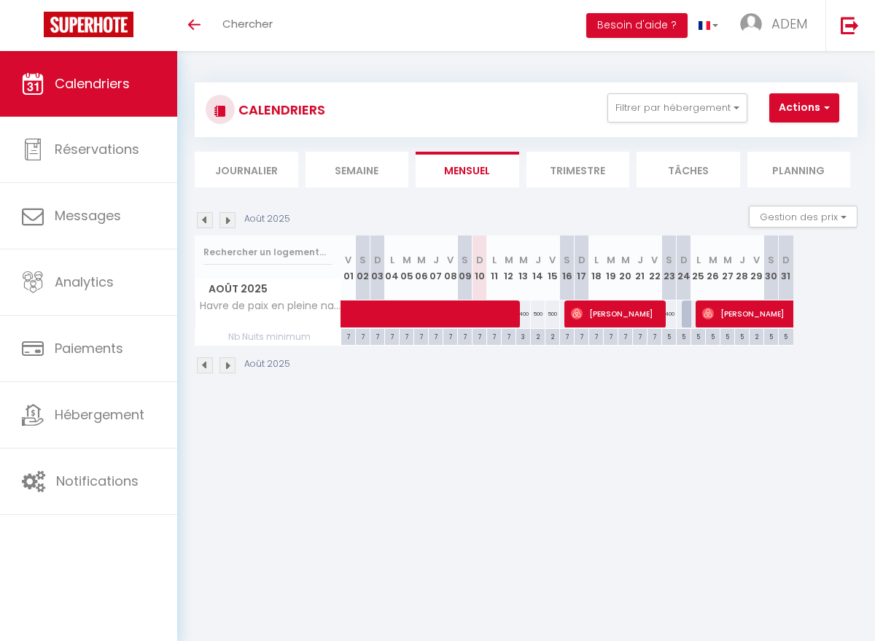
checkbox input "false"
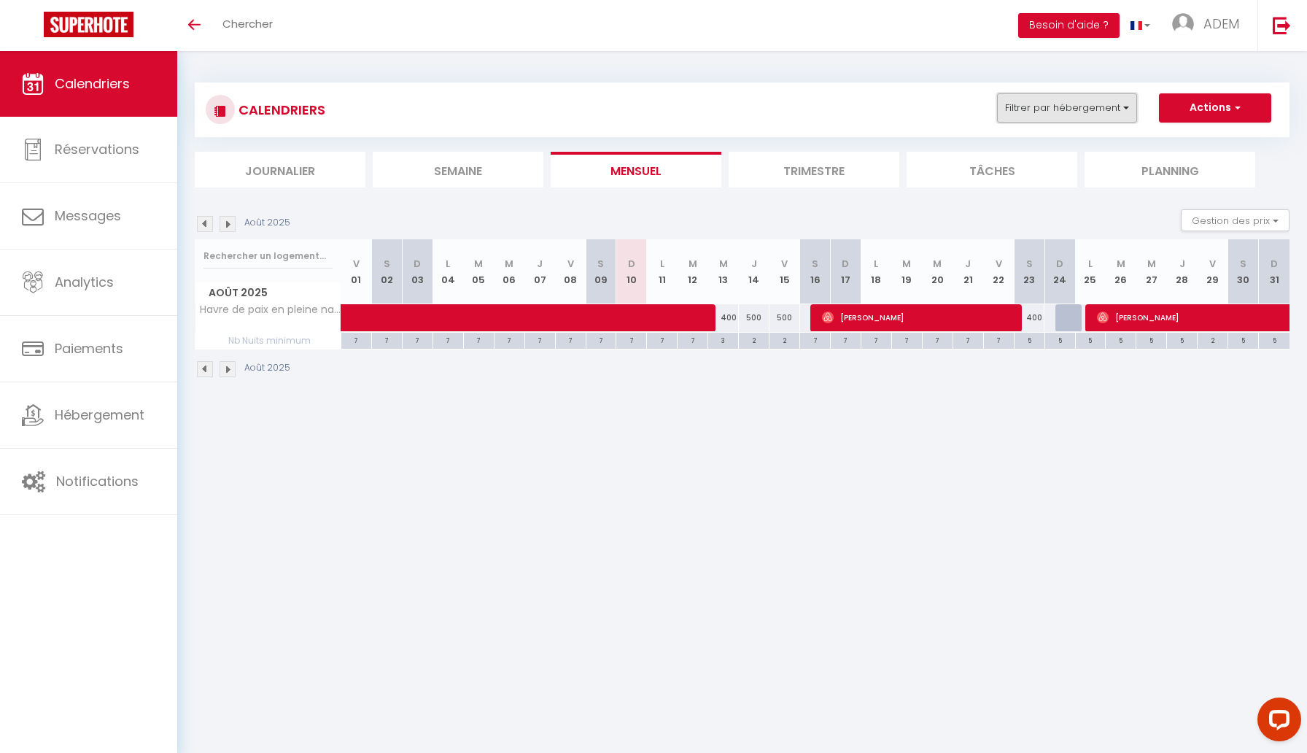
click at [875, 102] on button "Filtrer par hébergement" at bounding box center [1067, 107] width 140 height 29
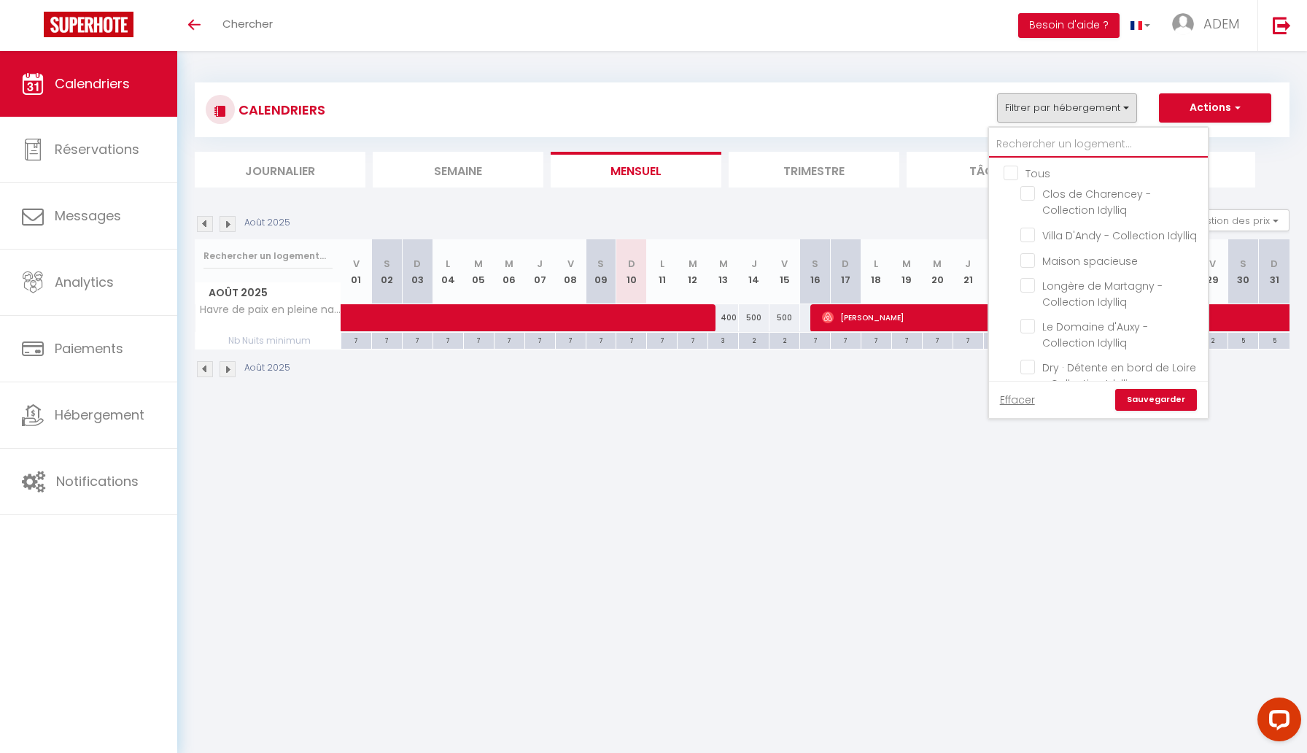
click at [875, 142] on input "text" at bounding box center [1098, 144] width 219 height 26
type input "b"
checkbox input "false"
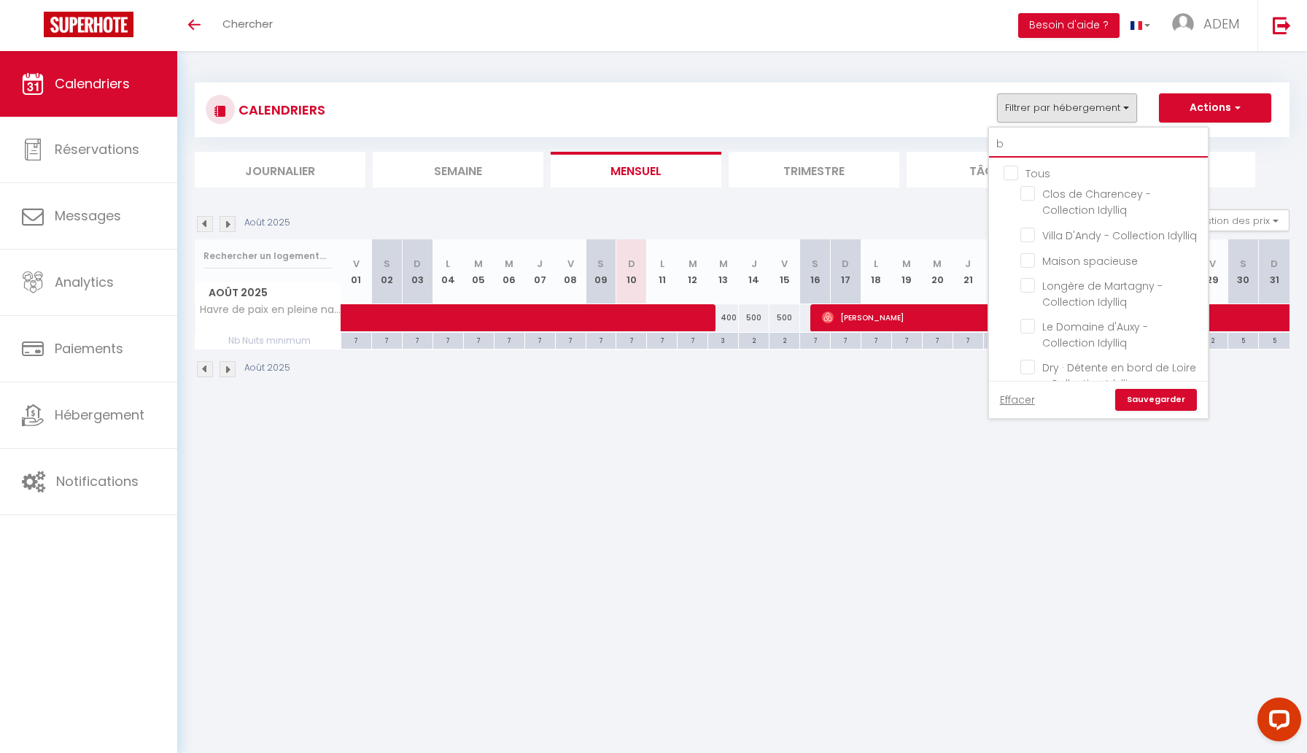
checkbox input "false"
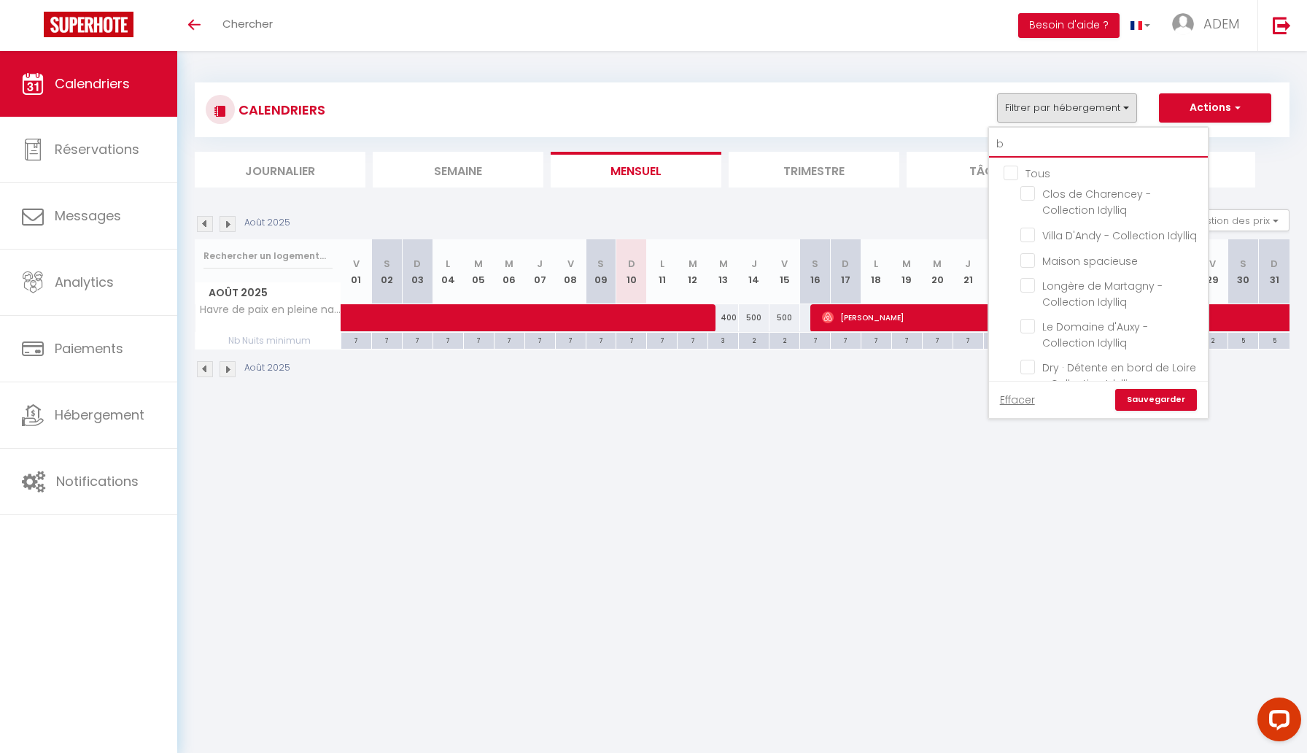
checkbox input "false"
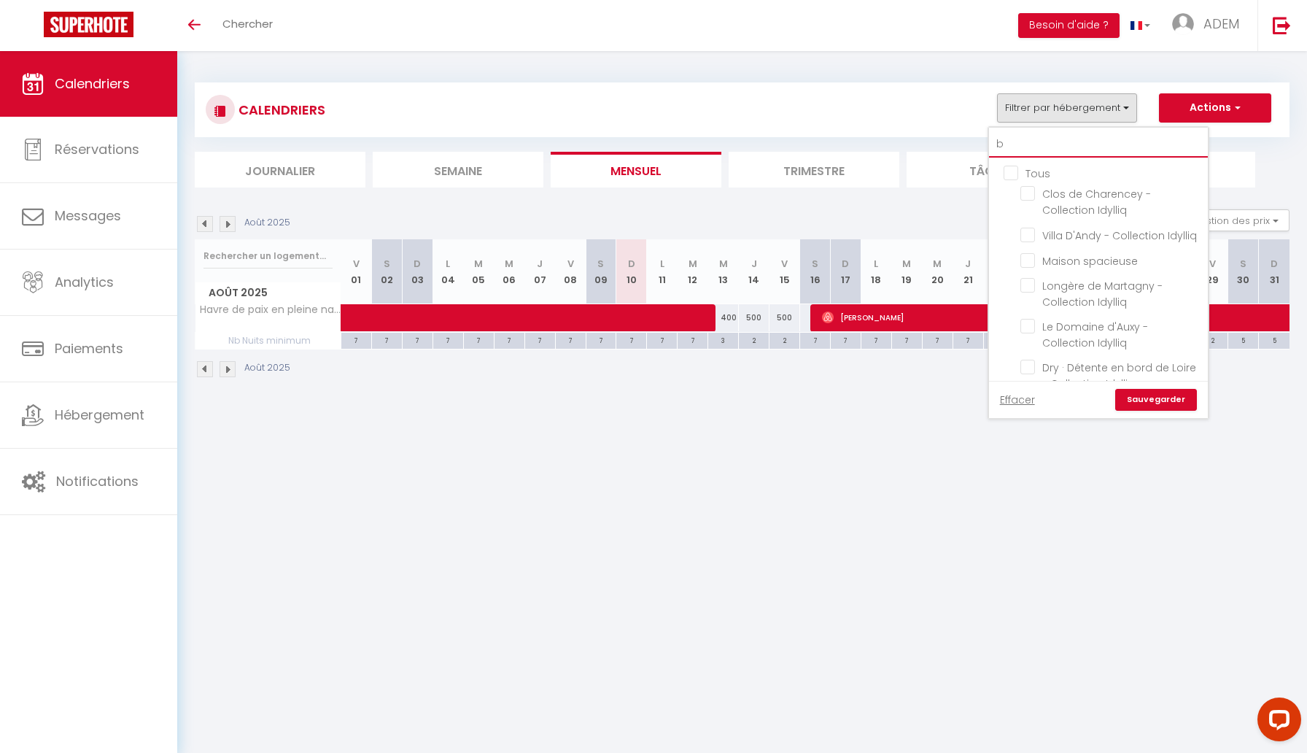
checkbox input "false"
type input "bo"
checkbox input "false"
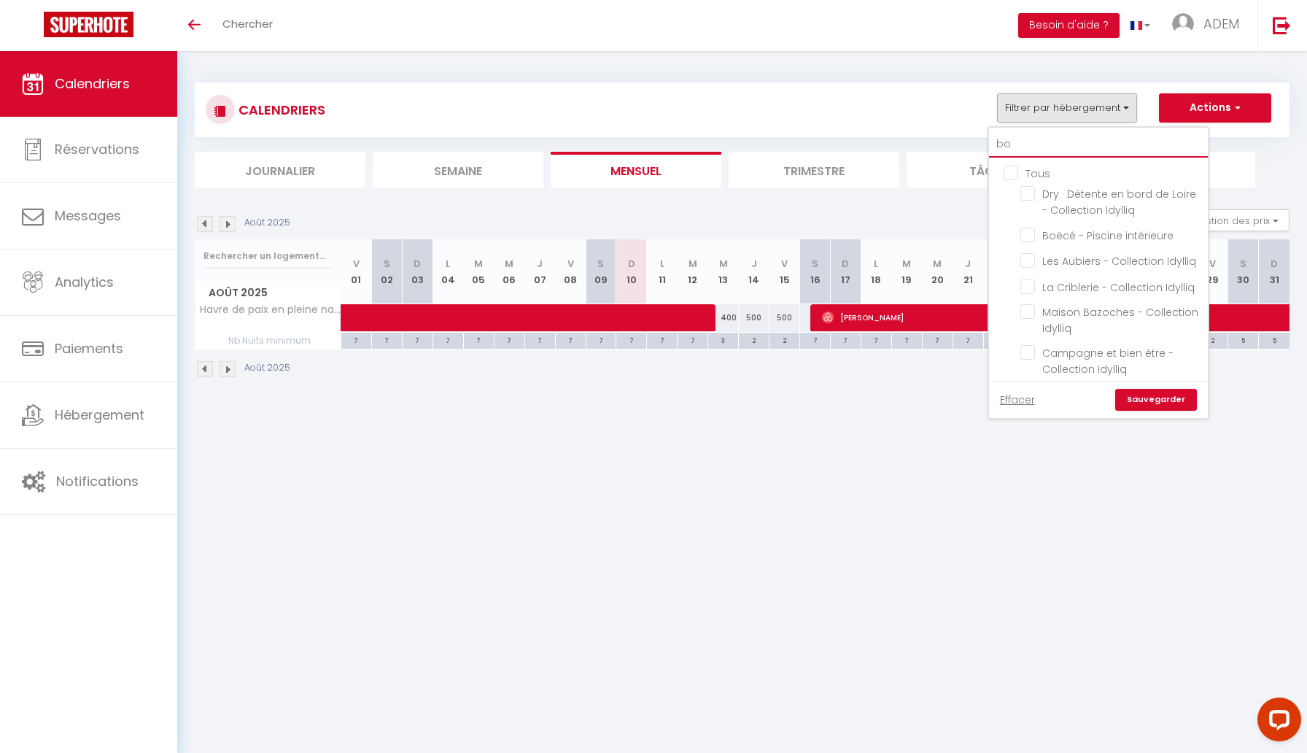
checkbox input "false"
type input "boë"
checkbox input "false"
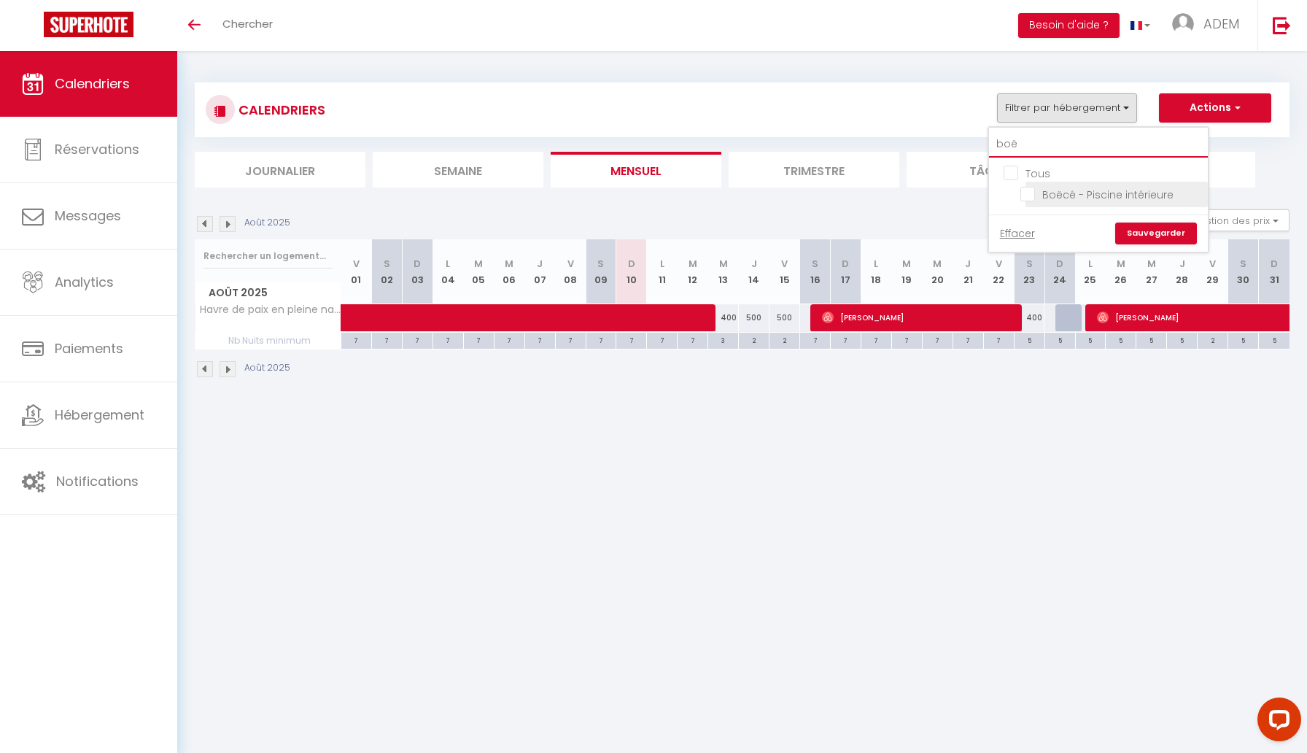
type input "boë"
click at [875, 192] on input "Boëcé - Piscine intérieure" at bounding box center [1112, 193] width 182 height 15
checkbox input "true"
click at [875, 228] on link "Sauvegarder" at bounding box center [1156, 234] width 82 height 22
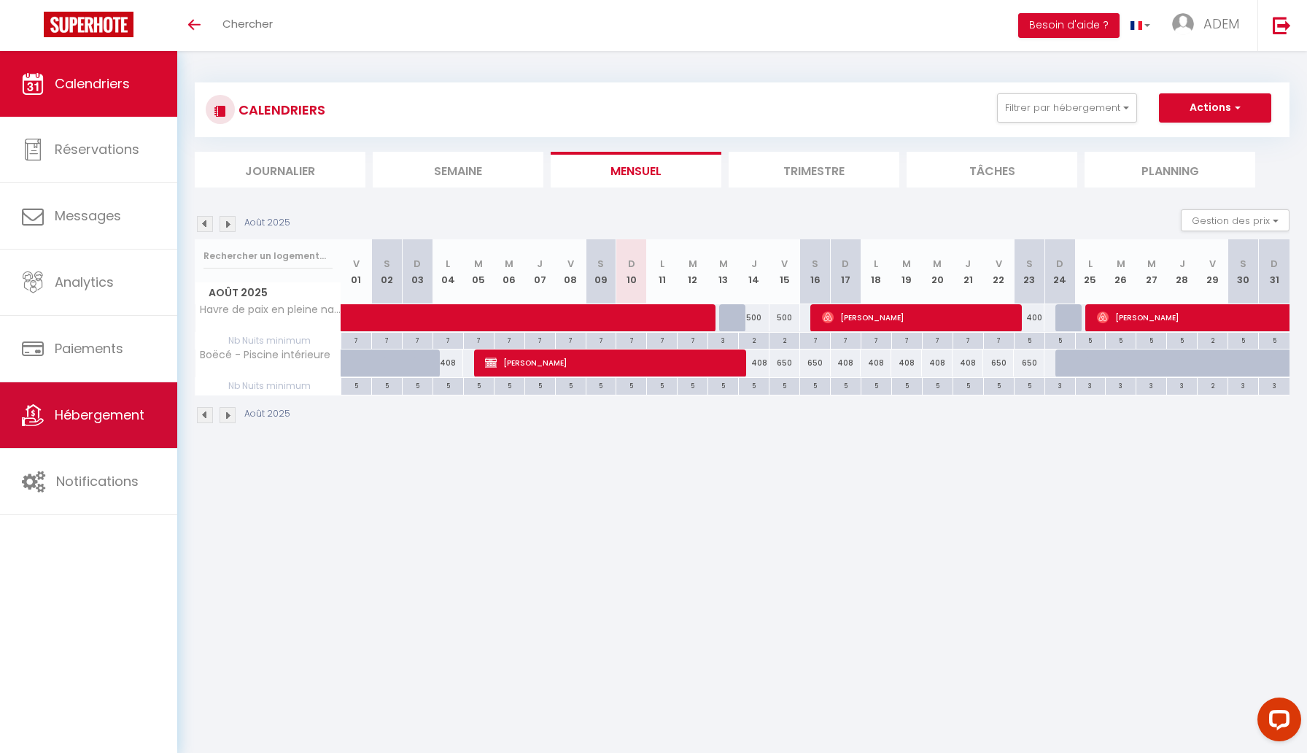
click at [101, 433] on link "Hébergement" at bounding box center [88, 415] width 177 height 66
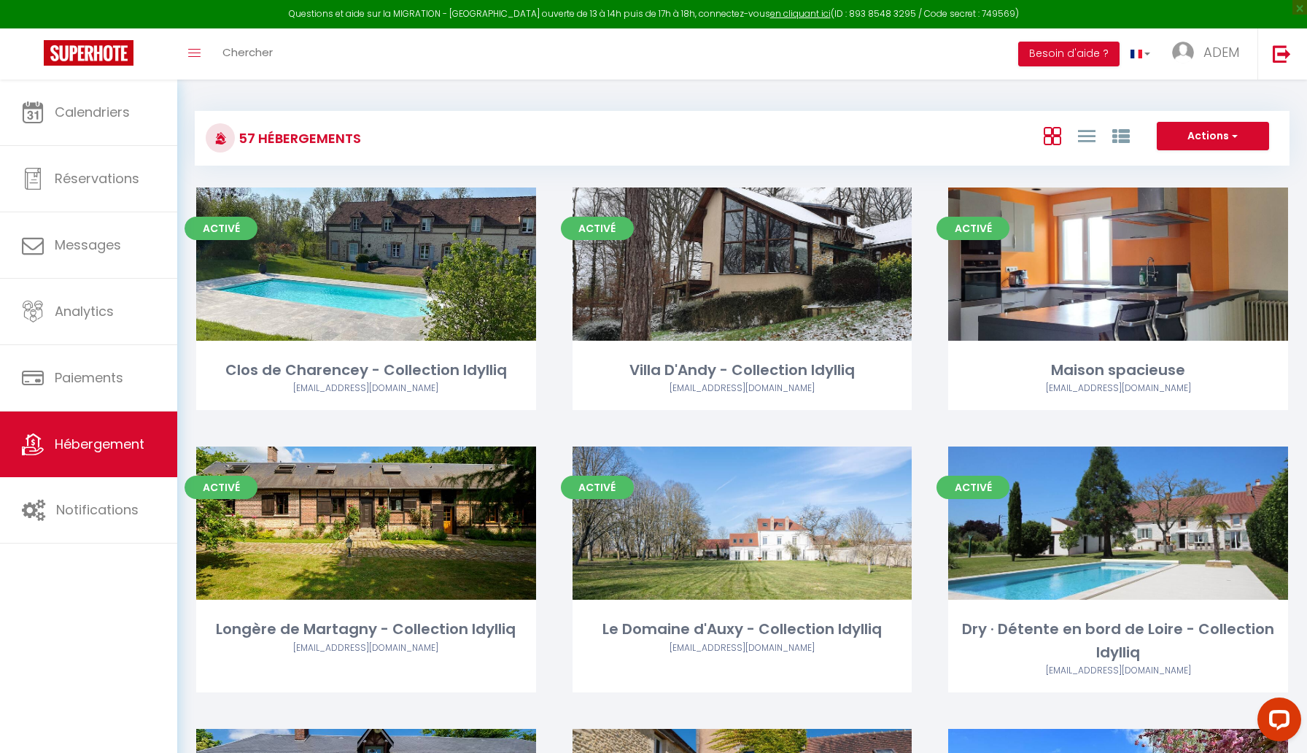
scroll to position [535, 0]
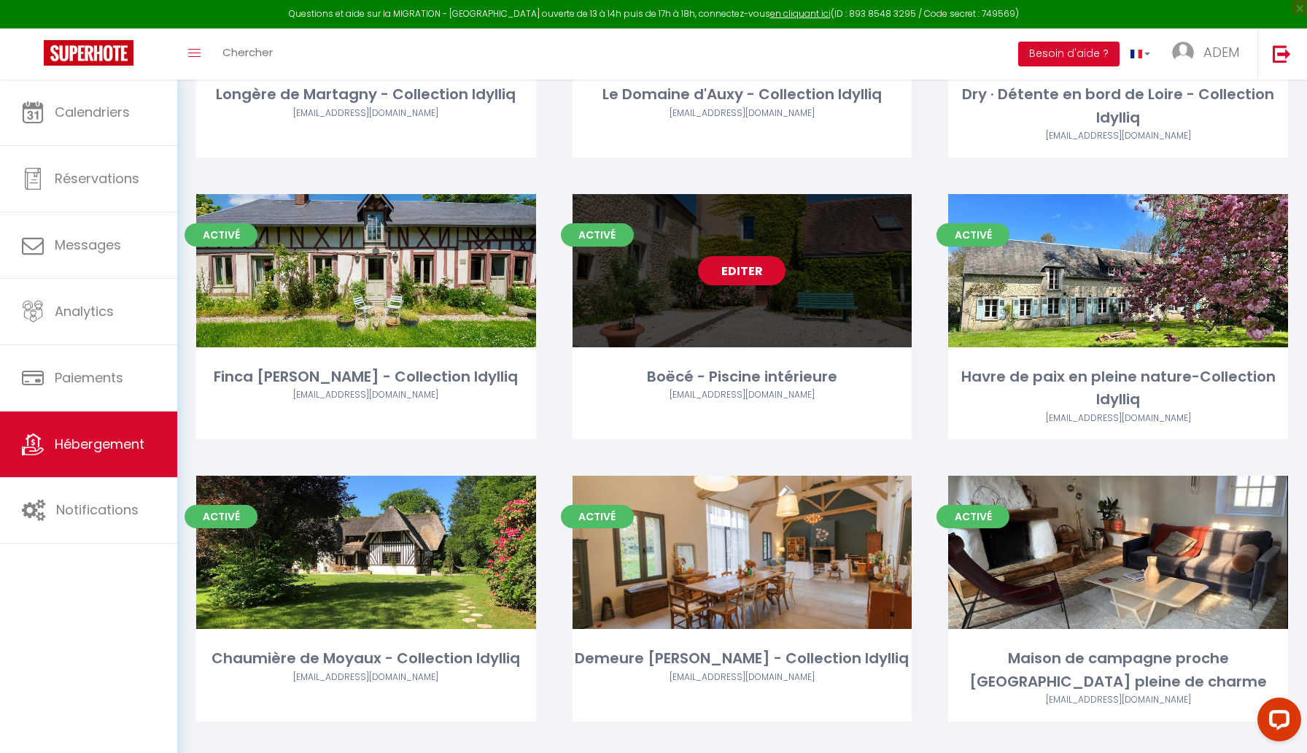
click at [752, 276] on link "Editer" at bounding box center [742, 270] width 88 height 29
select select "3"
select select "2"
select select "1"
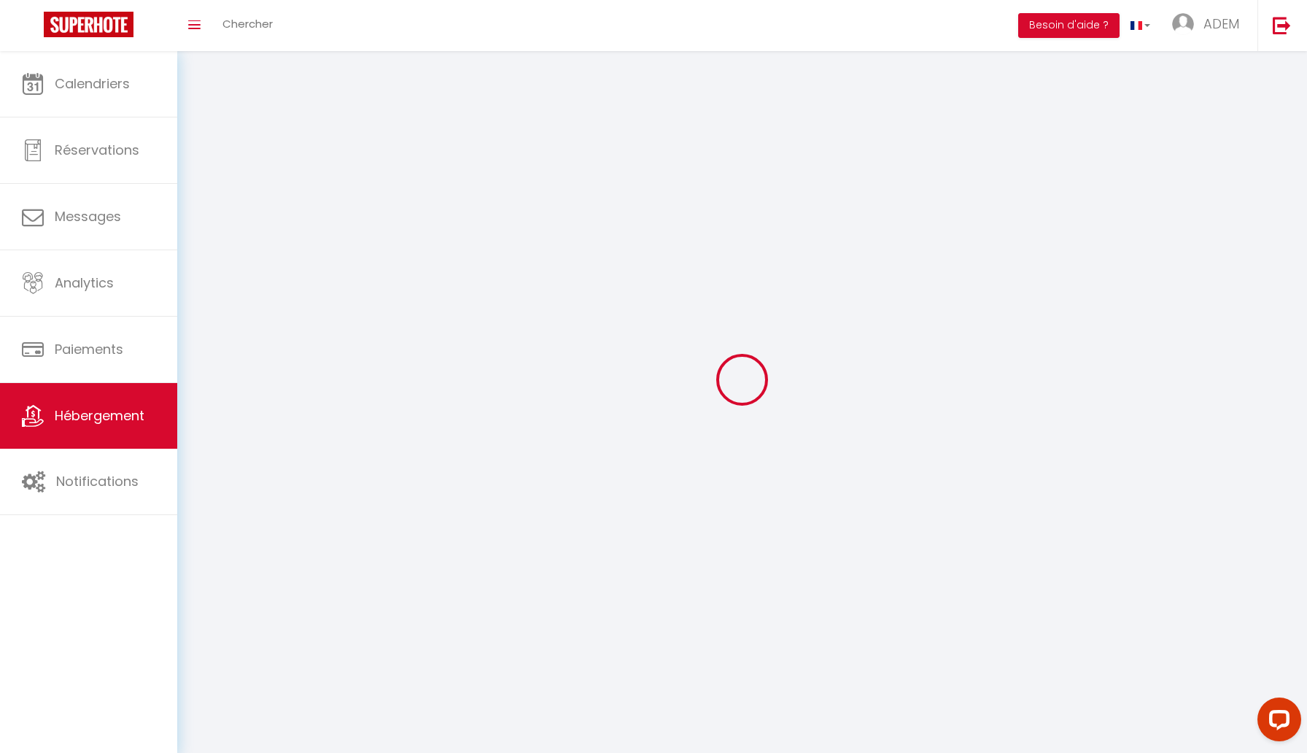
select select
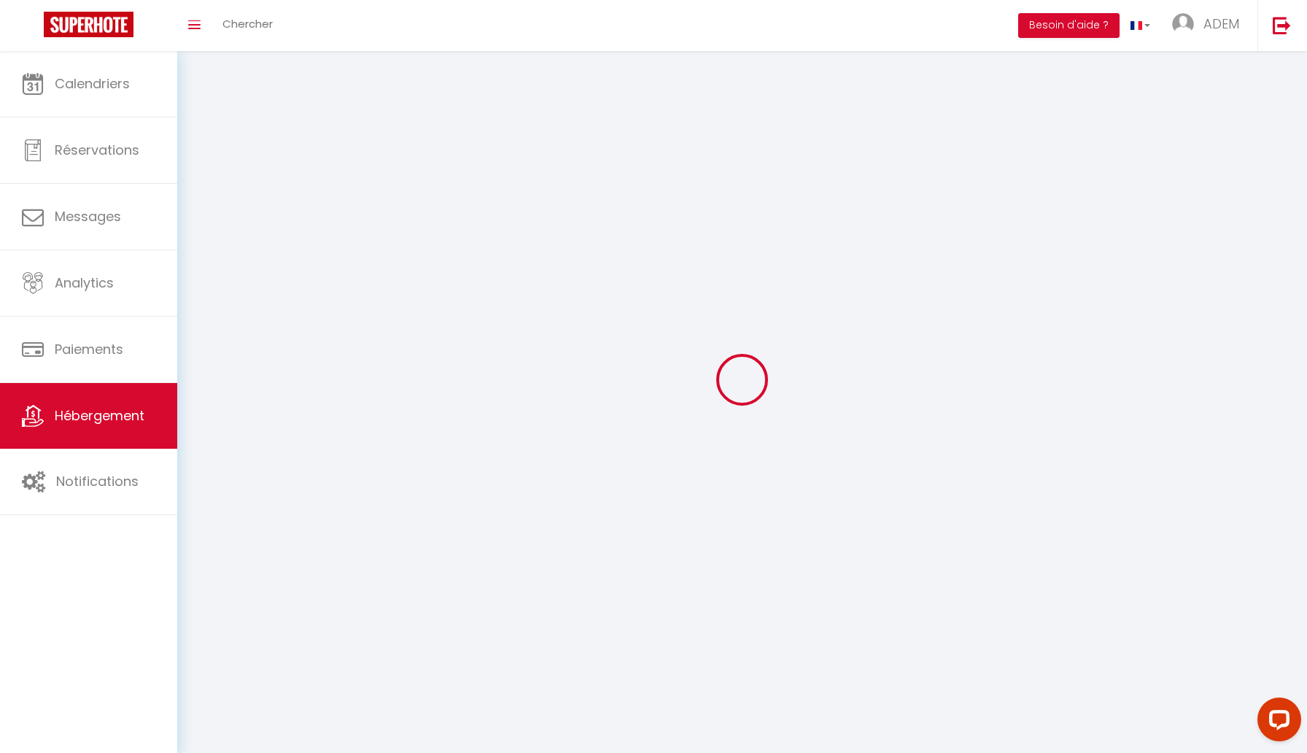
checkbox input "false"
select select
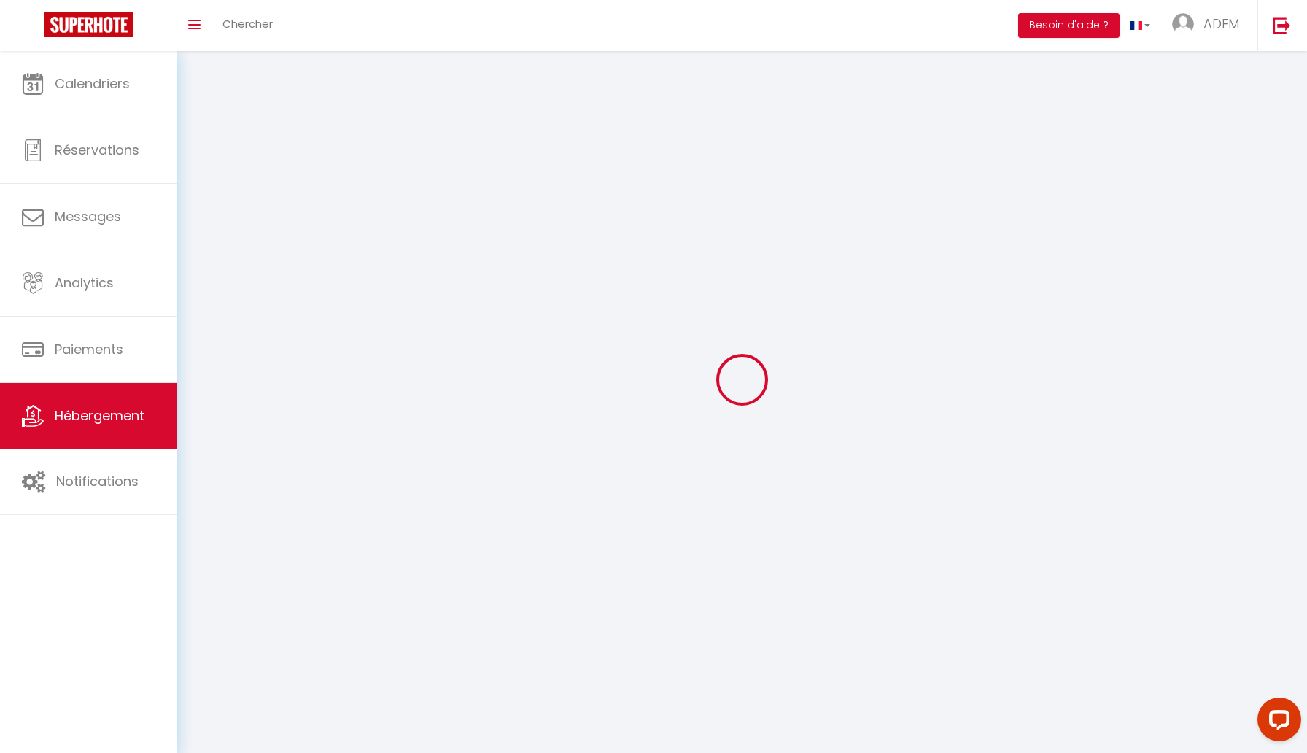
select select
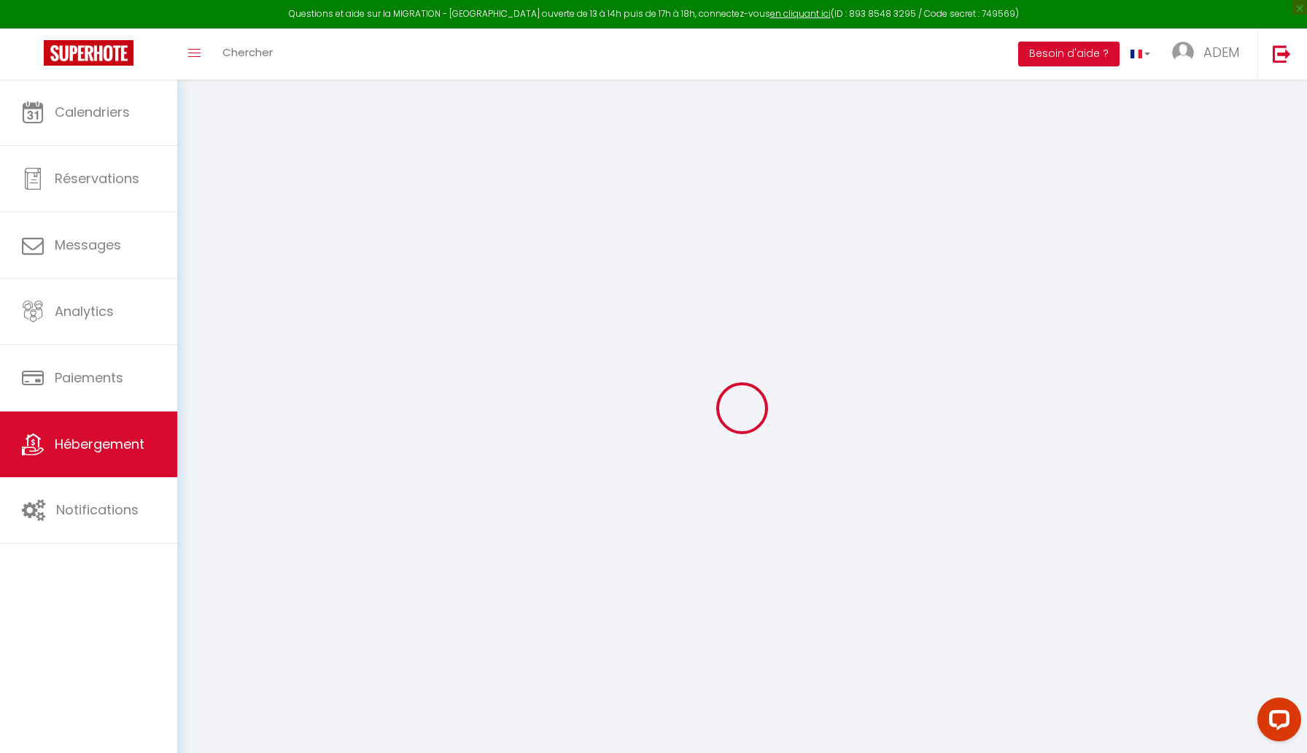
select select
checkbox input "true"
checkbox input "false"
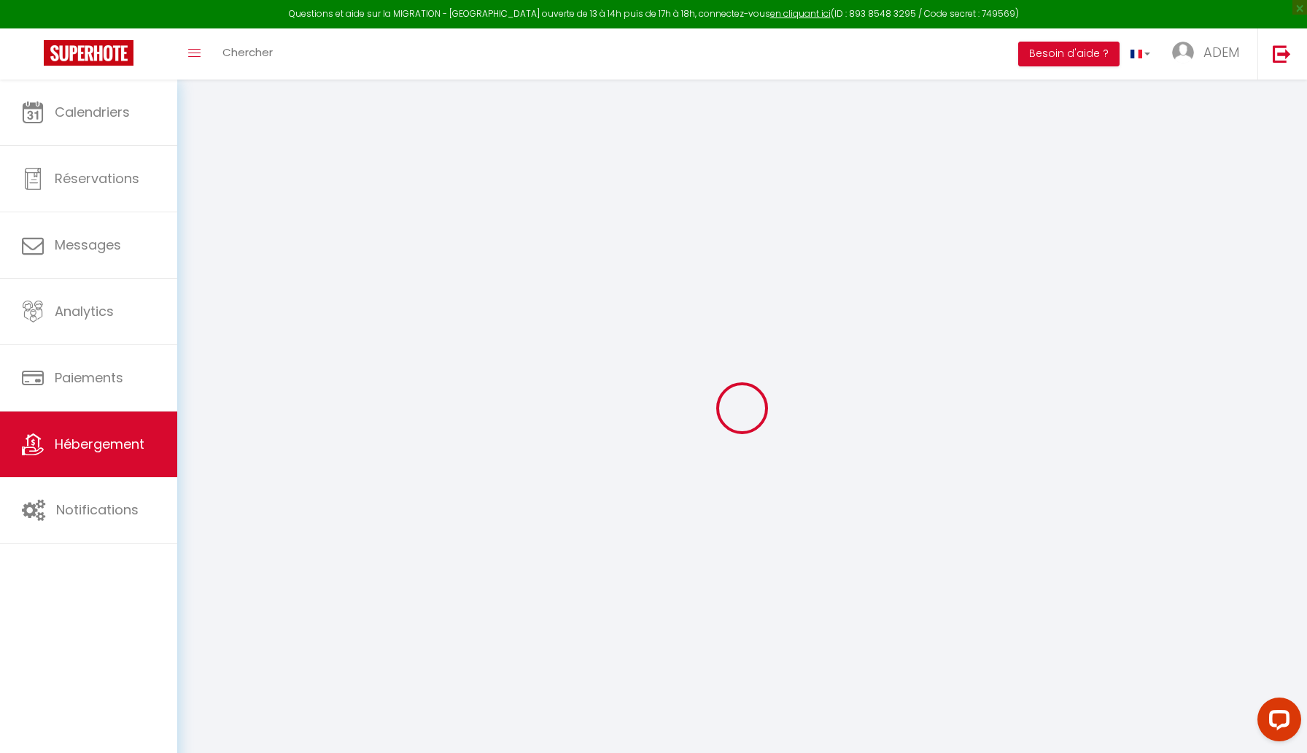
select select "8527-1467351772012575599"
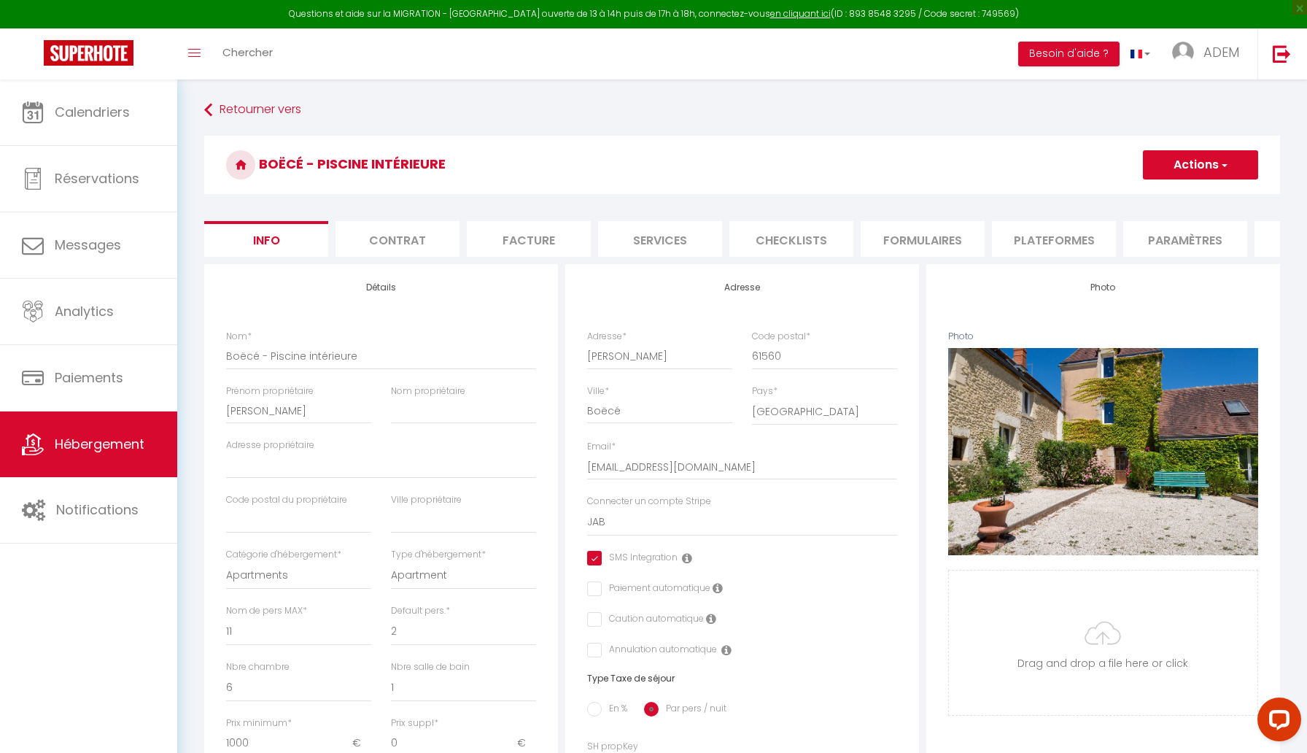
select select
checkbox input "true"
checkbox input "false"
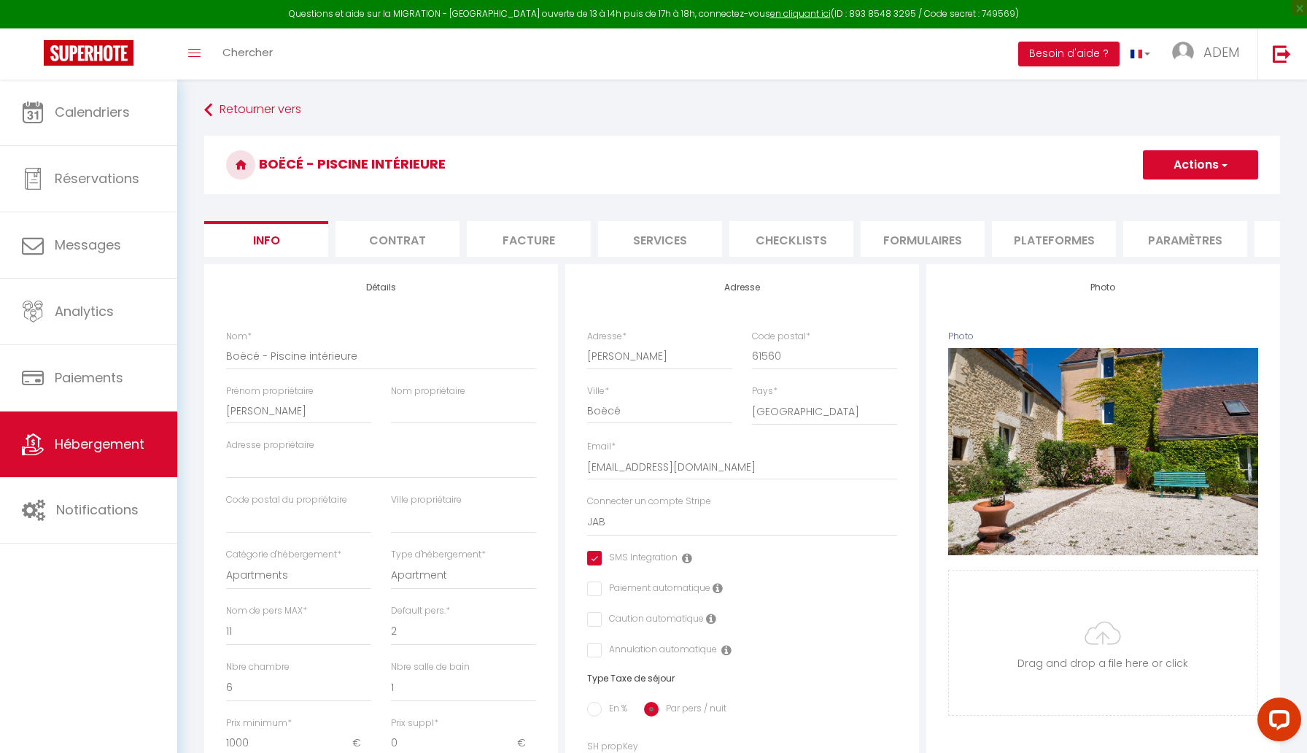
click at [875, 240] on li "Plateformes" at bounding box center [1054, 239] width 124 height 36
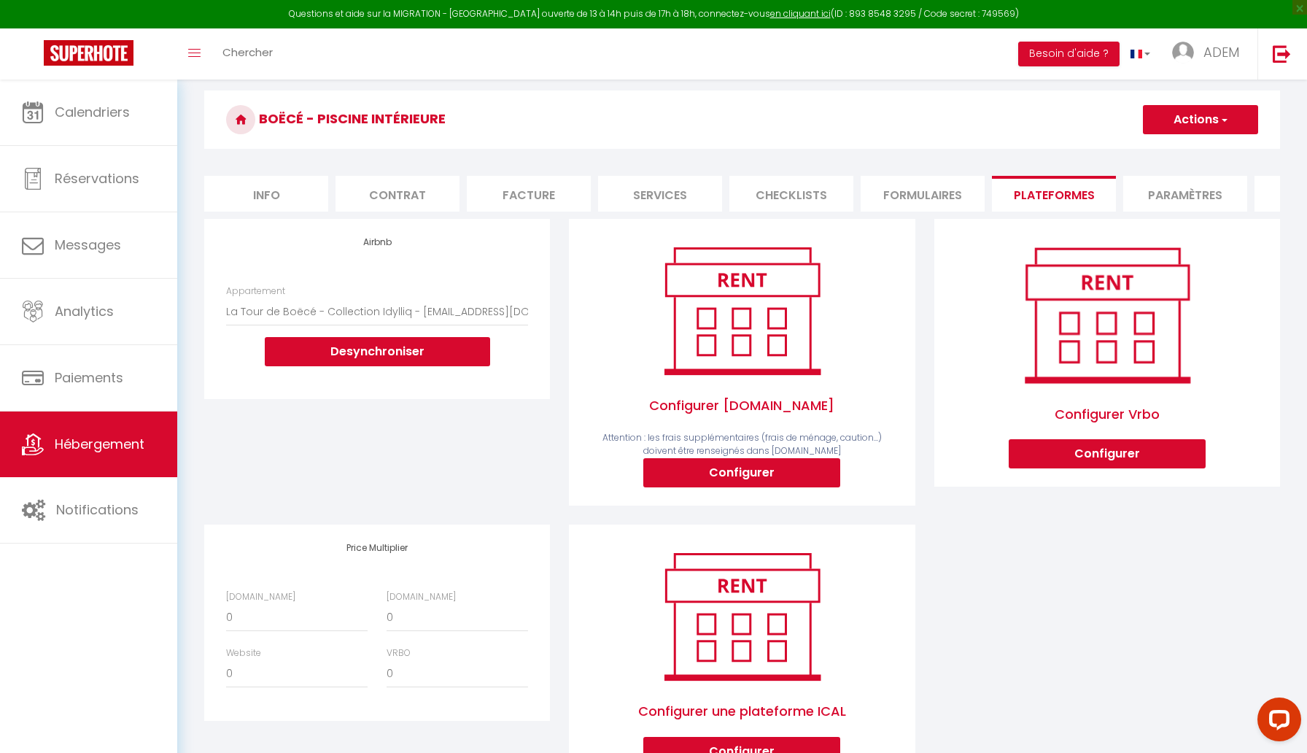
scroll to position [113, 0]
